Goal: Information Seeking & Learning: Learn about a topic

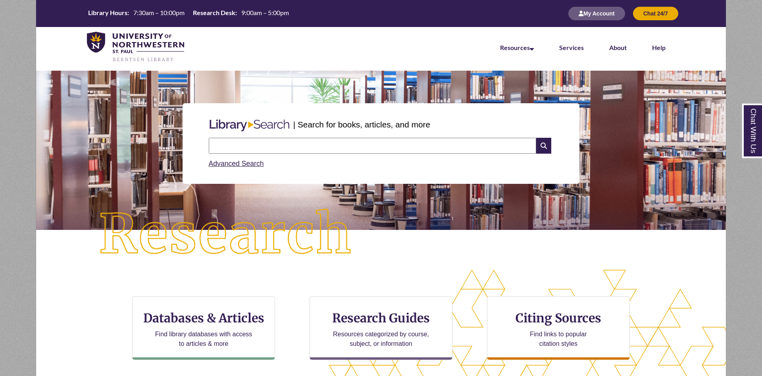
click at [235, 146] on input "text" at bounding box center [372, 146] width 327 height 16
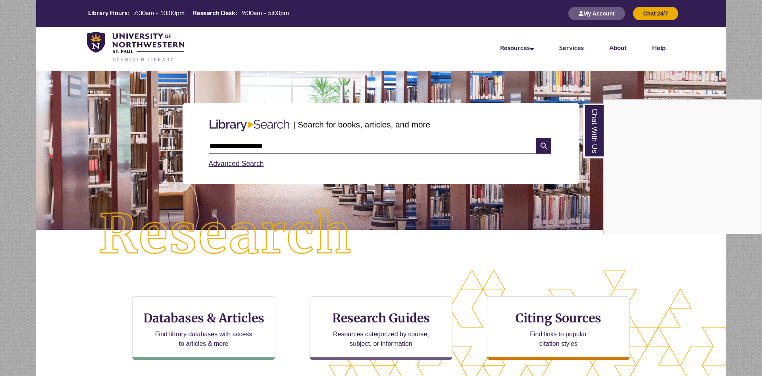
type input "**********"
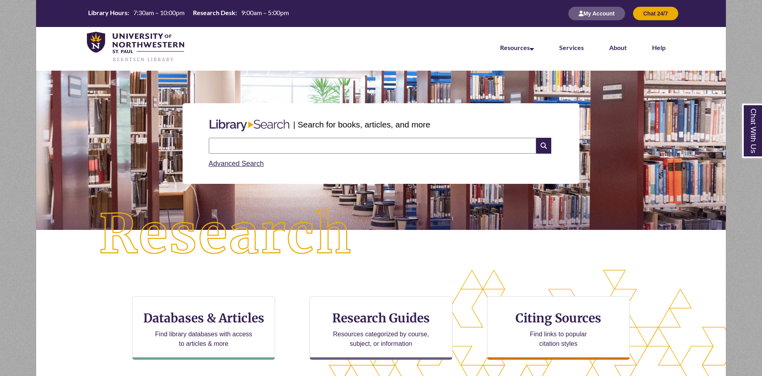
click at [267, 143] on input "text" at bounding box center [372, 146] width 327 height 16
type input "**********"
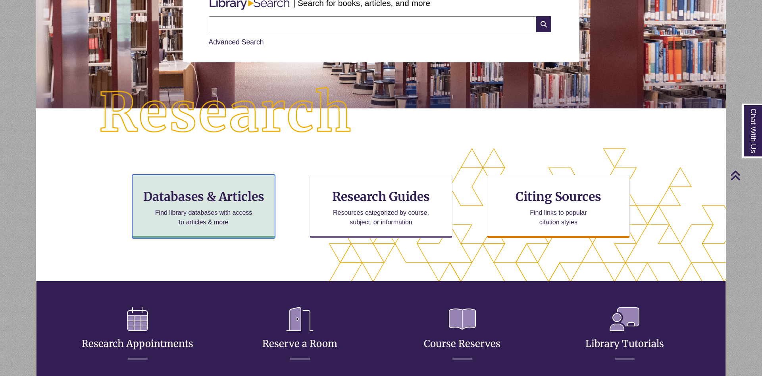
click at [203, 196] on h3 "Databases & Articles" at bounding box center [203, 196] width 129 height 15
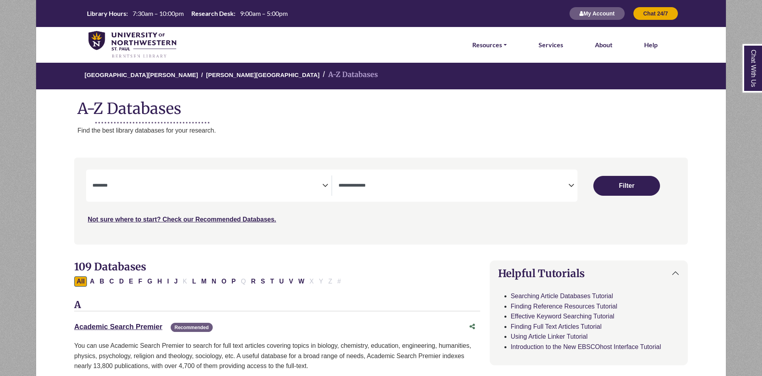
select select "Database Subject Filter"
select select "Database Types Filter"
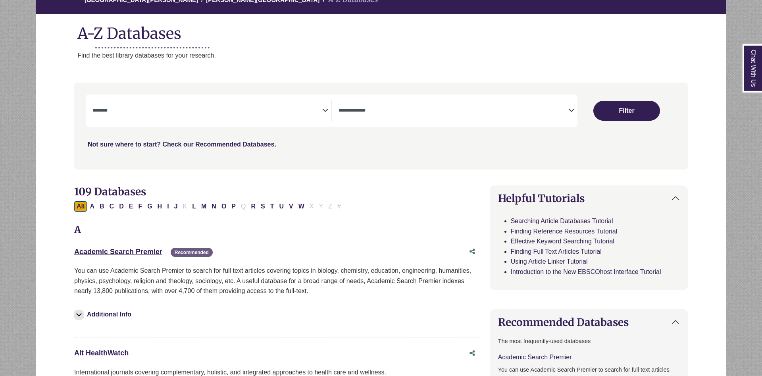
scroll to position [121, 0]
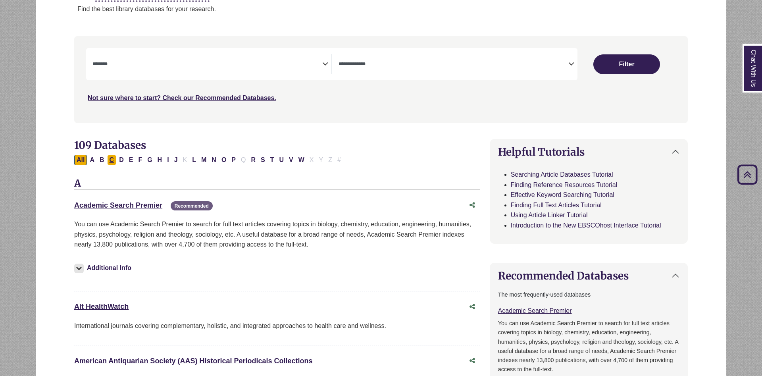
click at [112, 160] on button "C" at bounding box center [112, 160] width 10 height 10
select select "Database Subject Filter"
select select "Database Types Filter"
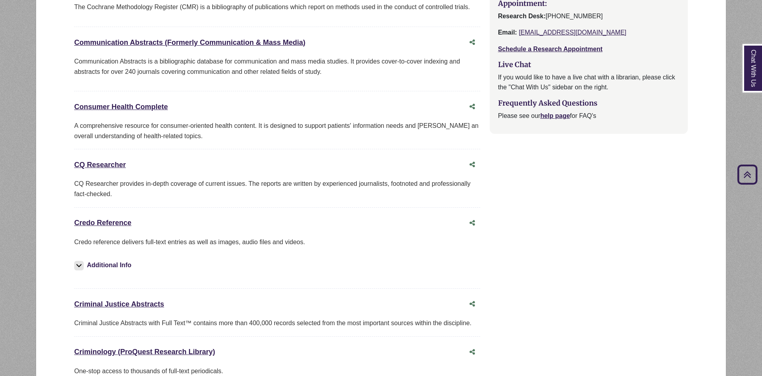
scroll to position [810, 0]
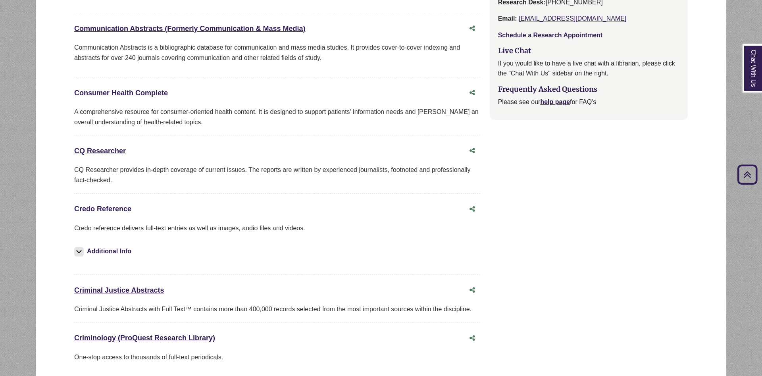
click at [107, 211] on link "Credo Reference This link opens in a new window" at bounding box center [102, 209] width 57 height 8
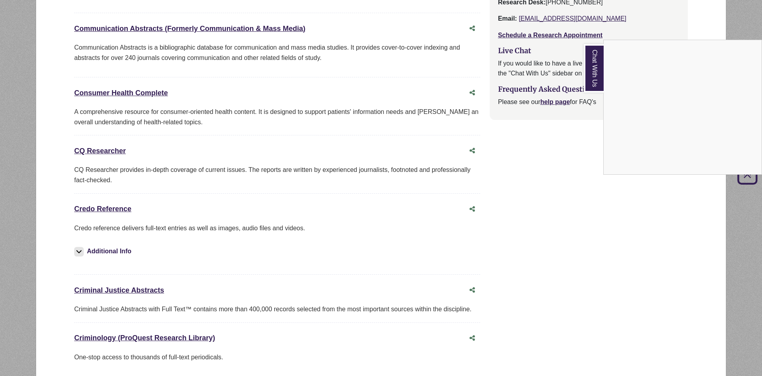
click at [594, 76] on link "Chat With Us" at bounding box center [594, 68] width 20 height 48
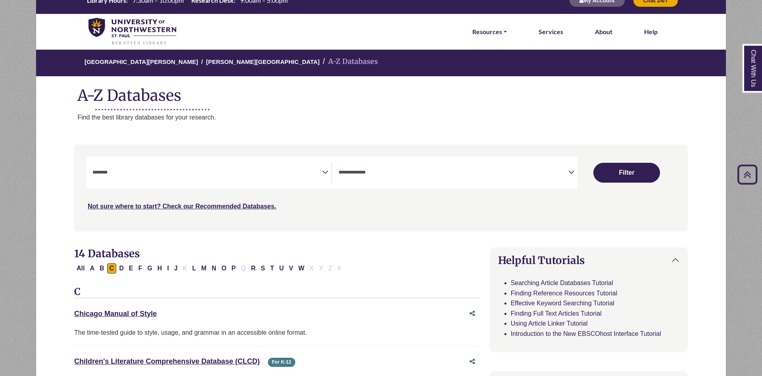
scroll to position [0, 0]
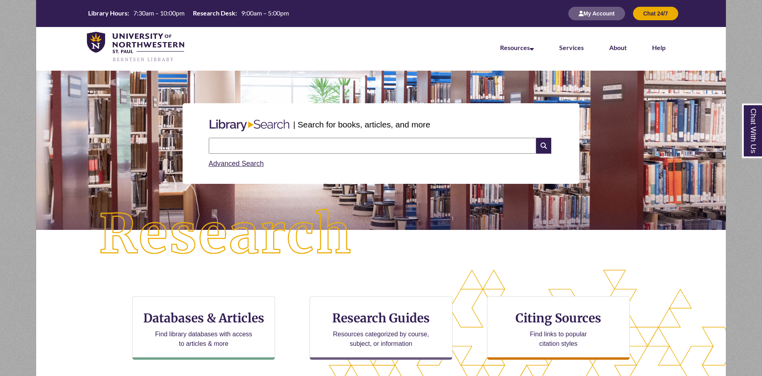
click at [294, 146] on input "text" at bounding box center [372, 146] width 327 height 16
type input "**********"
click at [313, 149] on input "text" at bounding box center [372, 146] width 327 height 16
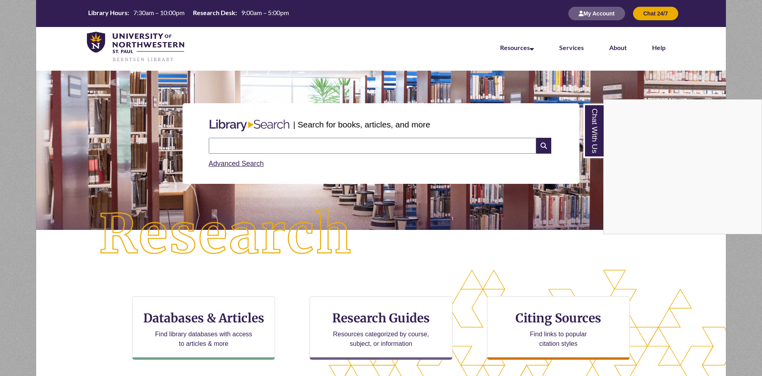
click at [266, 148] on div "Chat With Us" at bounding box center [381, 188] width 762 height 376
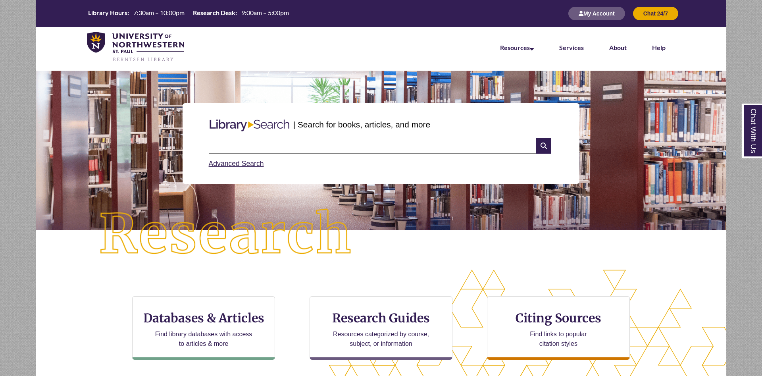
click at [267, 146] on input "text" at bounding box center [372, 146] width 327 height 16
type input "**********"
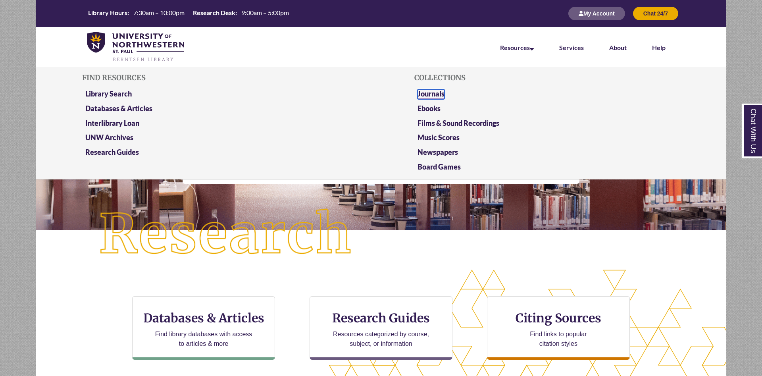
click at [434, 90] on link "Journals" at bounding box center [430, 94] width 27 height 10
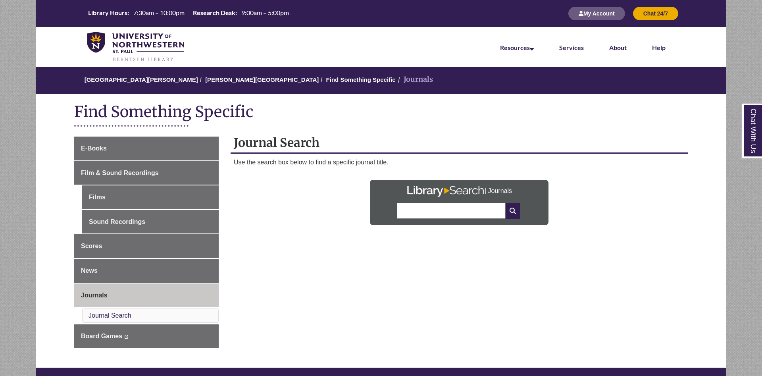
click at [458, 212] on input "text" at bounding box center [451, 211] width 109 height 16
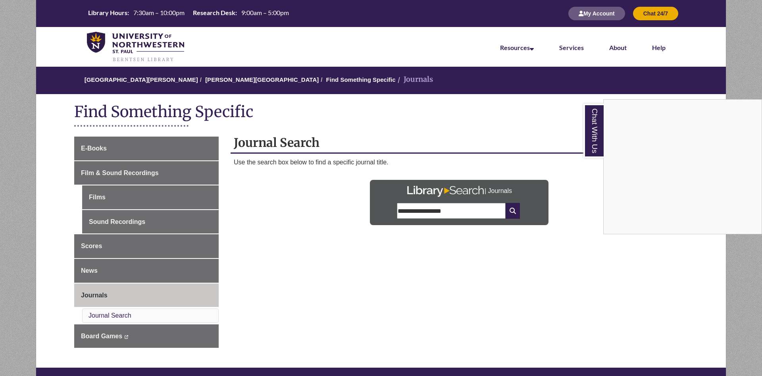
type input "**********"
click at [602, 123] on link "Chat With Us" at bounding box center [593, 131] width 20 height 54
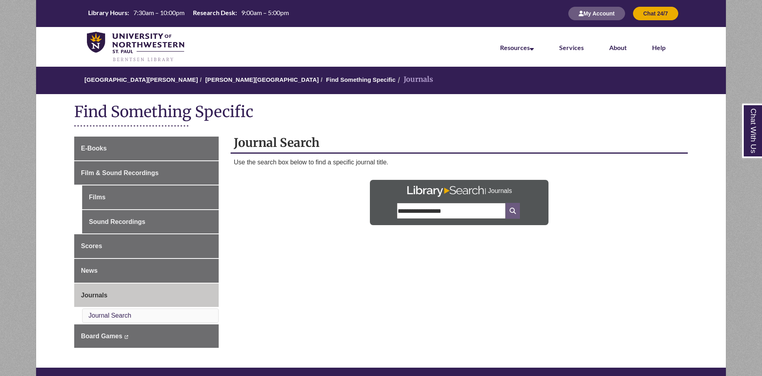
click at [517, 212] on icon at bounding box center [513, 211] width 14 height 16
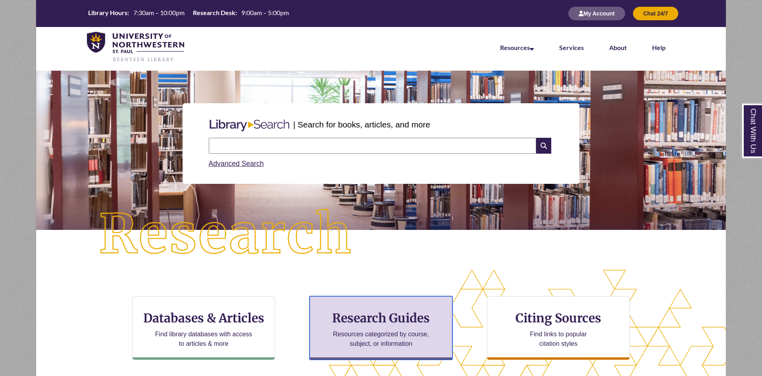
click at [387, 320] on h3 "Research Guides" at bounding box center [380, 317] width 129 height 15
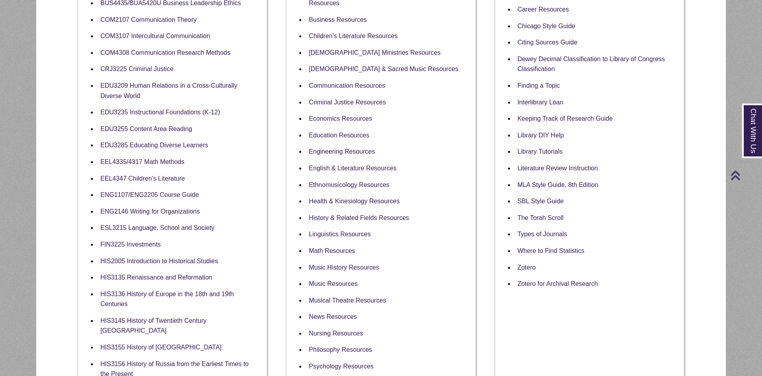
scroll to position [283, 0]
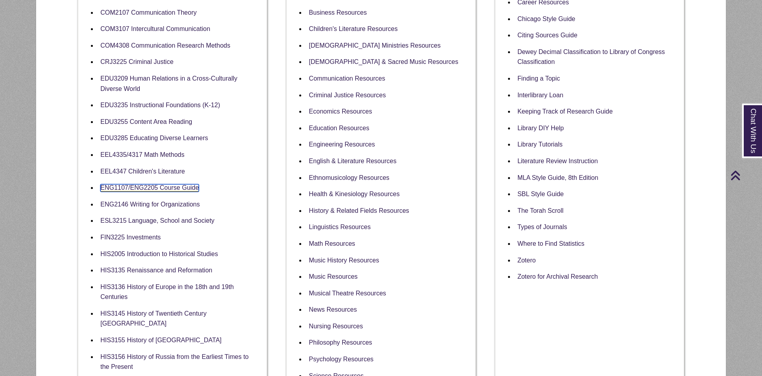
click at [150, 189] on link "ENG1107/ENG2205 Course Guide" at bounding box center [149, 188] width 98 height 8
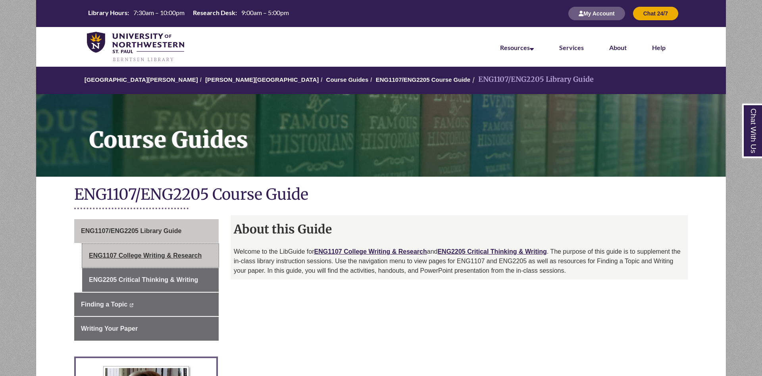
click at [148, 256] on link "ENG1107 College Writing & Research" at bounding box center [150, 256] width 137 height 24
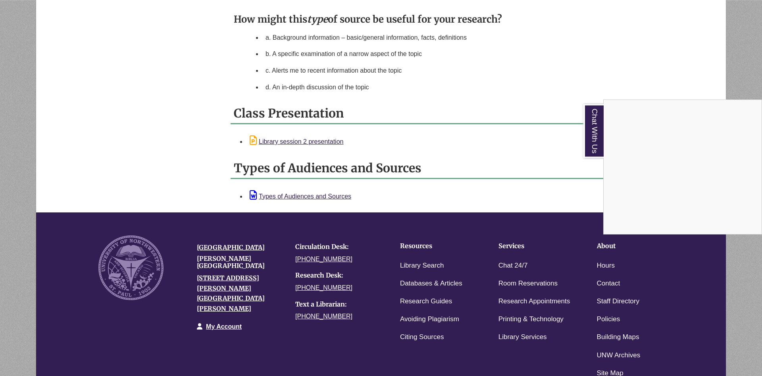
scroll to position [911, 0]
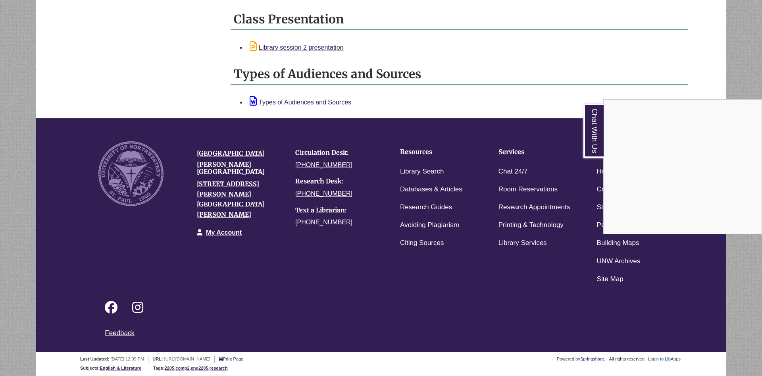
click at [659, 359] on div "Chat With Us" at bounding box center [381, 188] width 762 height 376
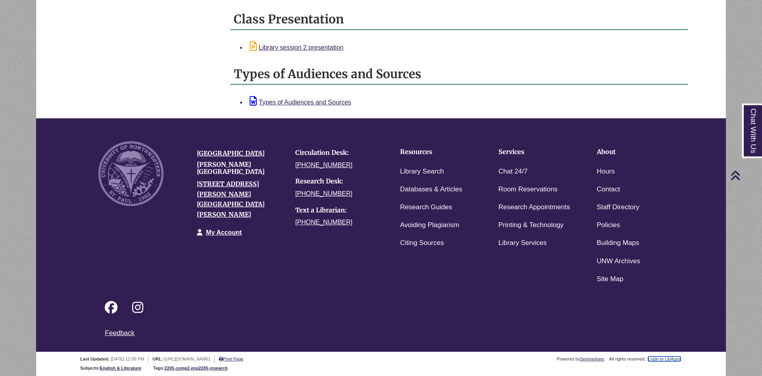
click at [659, 359] on link "Login to LibApps" at bounding box center [664, 358] width 33 height 5
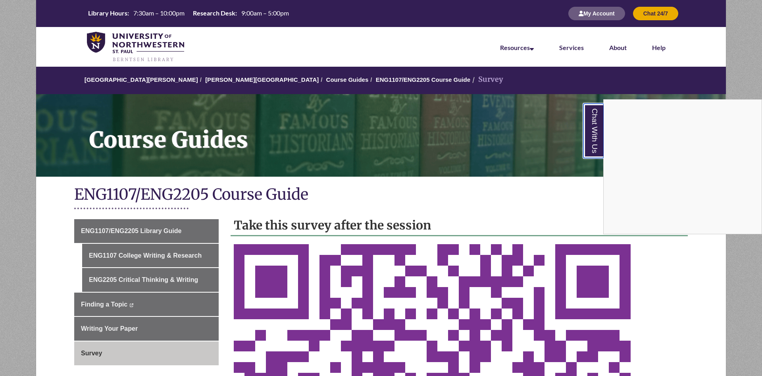
click at [592, 135] on link "Chat With Us" at bounding box center [593, 131] width 20 height 54
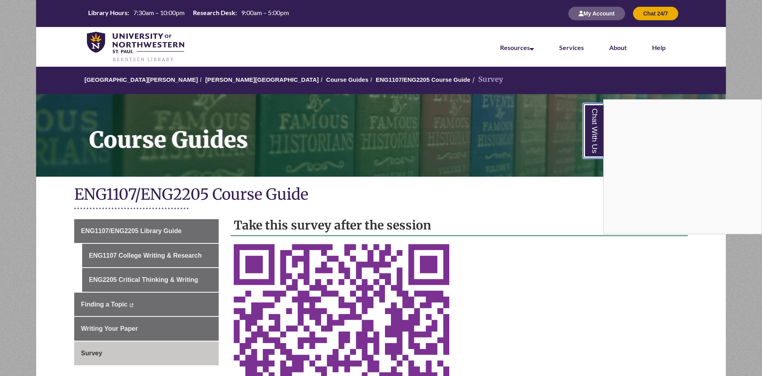
click at [594, 151] on link "Chat With Us" at bounding box center [593, 131] width 20 height 54
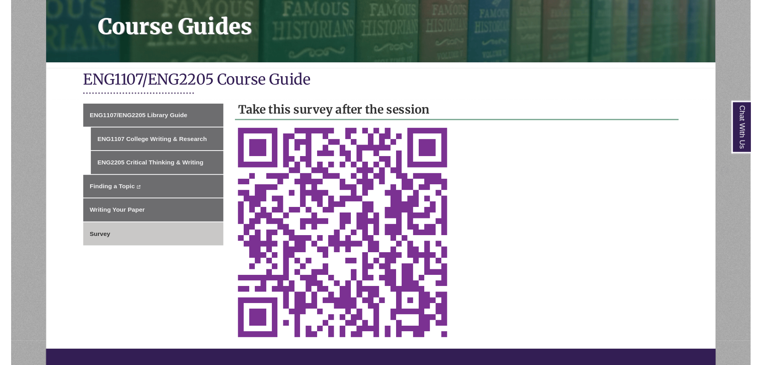
scroll to position [121, 0]
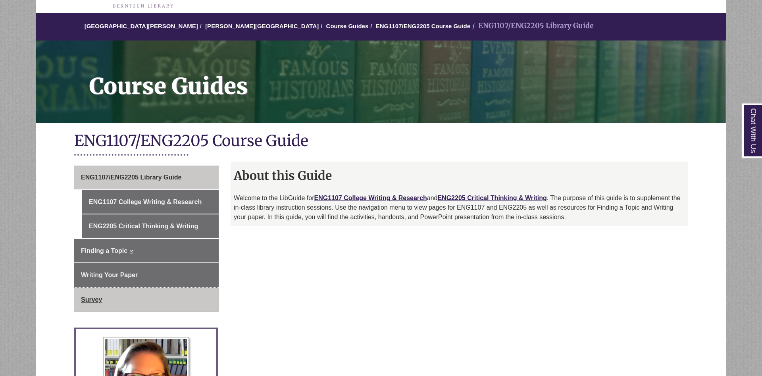
scroll to position [81, 0]
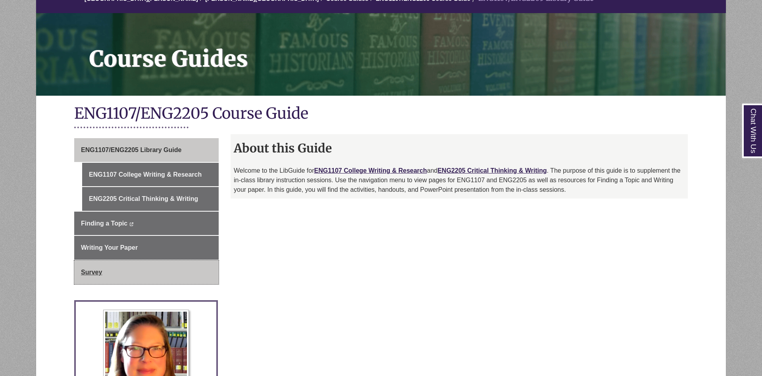
click at [119, 270] on link "Survey" at bounding box center [146, 272] width 144 height 24
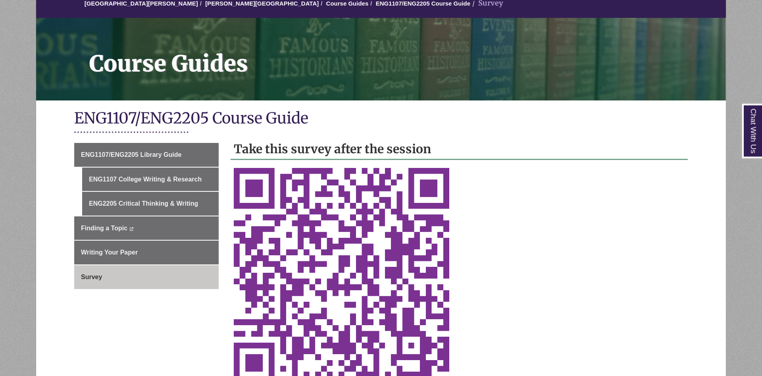
scroll to position [162, 0]
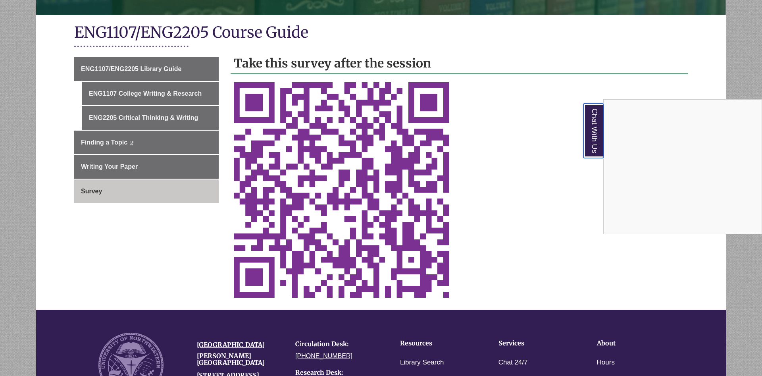
click at [595, 142] on link "Chat With Us" at bounding box center [593, 131] width 20 height 54
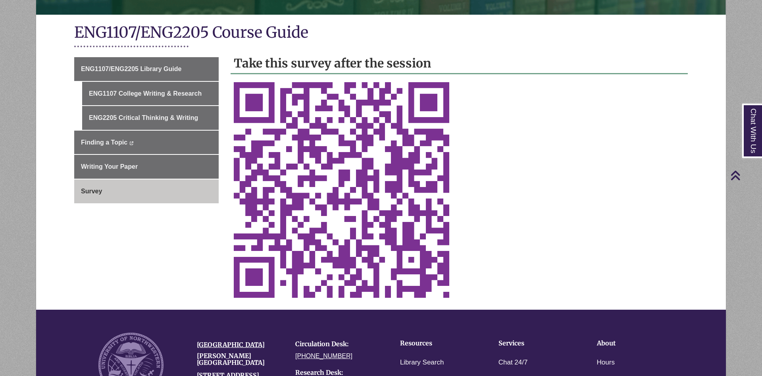
click at [581, 183] on p at bounding box center [459, 189] width 451 height 215
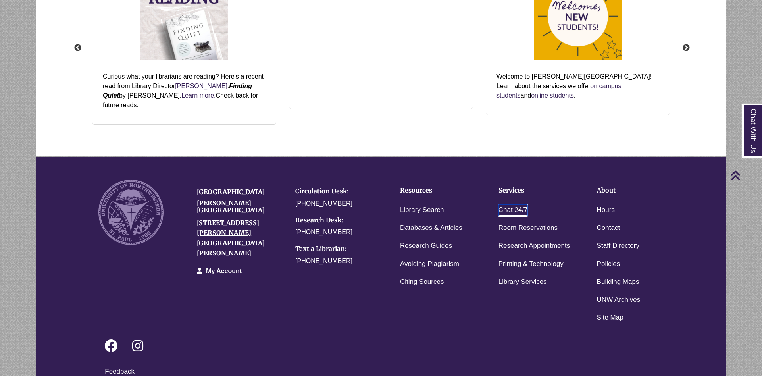
click at [518, 204] on link "Chat 24/7" at bounding box center [512, 210] width 29 height 12
